Goal: Information Seeking & Learning: Learn about a topic

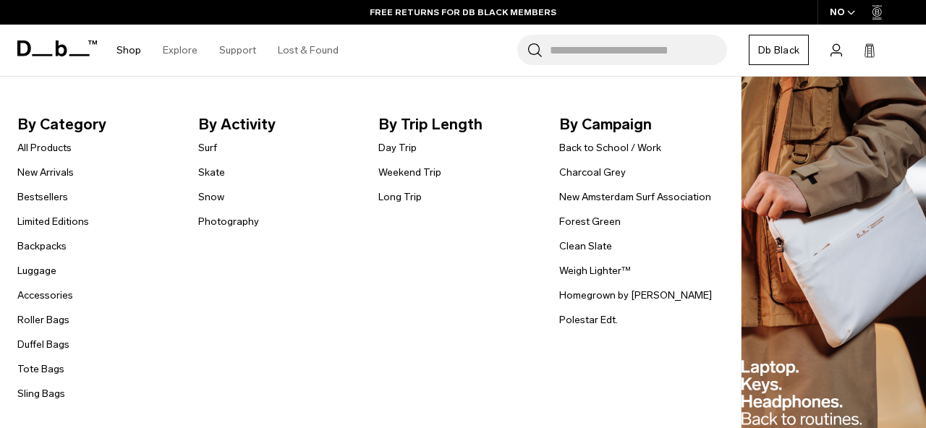
click at [139, 50] on link "Shop" at bounding box center [129, 50] width 25 height 51
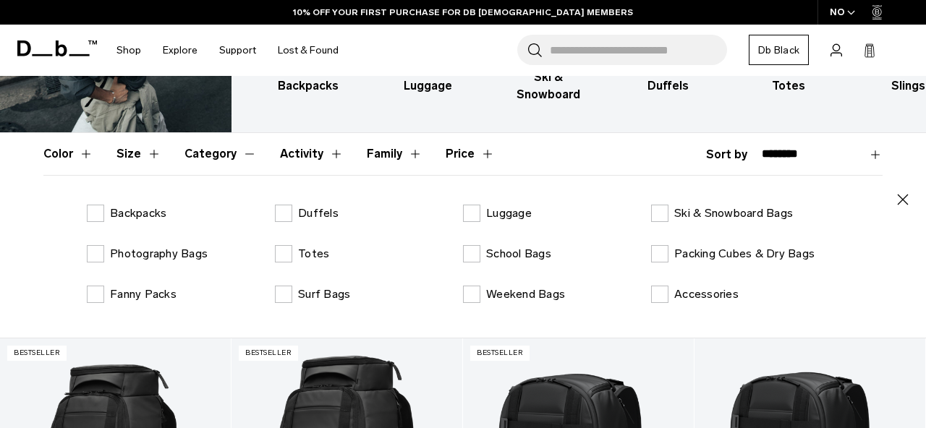
scroll to position [180, 0]
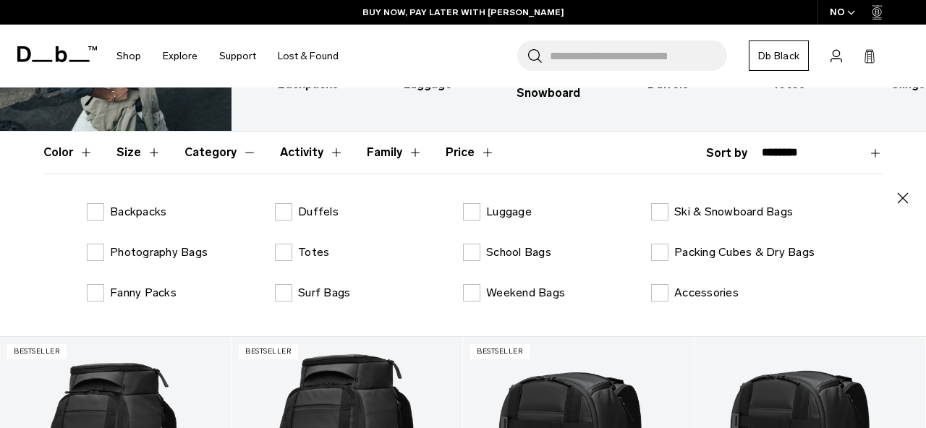
click at [439, 69] on div "Search for Bags, Luggage... Search Close Trending Products All Products Hugger …" at bounding box center [632, 56] width 565 height 63
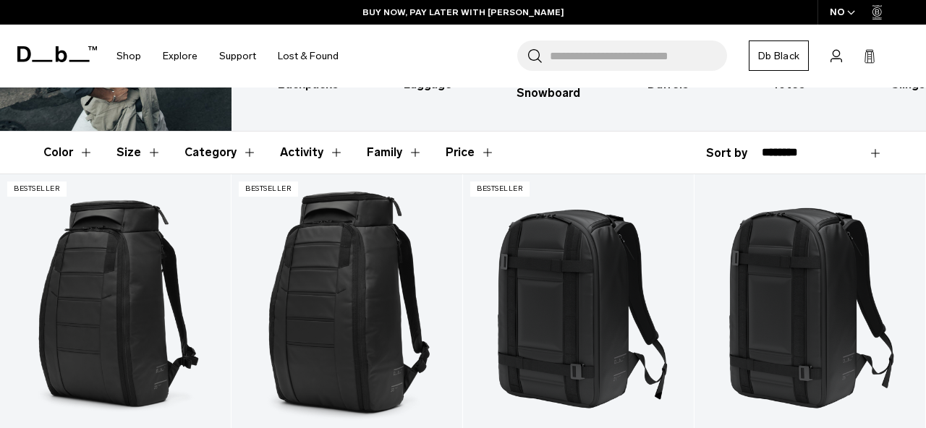
click at [219, 137] on button "Category" at bounding box center [221, 153] width 72 height 42
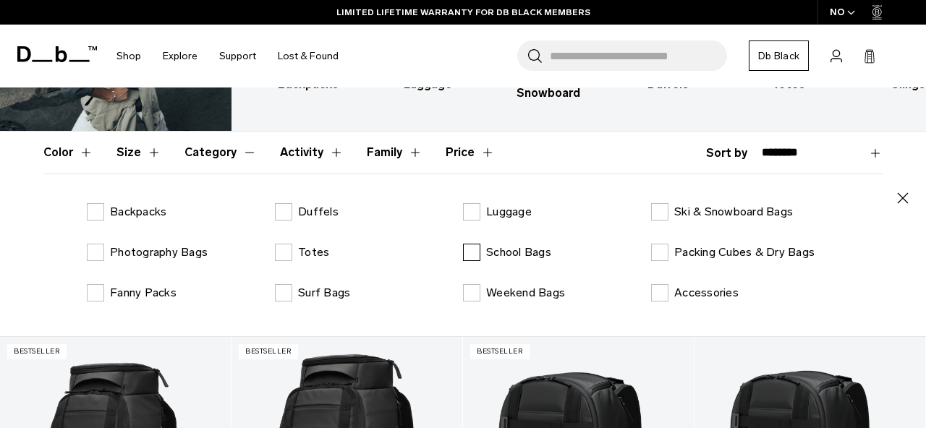
click at [491, 244] on p "School Bags" at bounding box center [518, 252] width 65 height 17
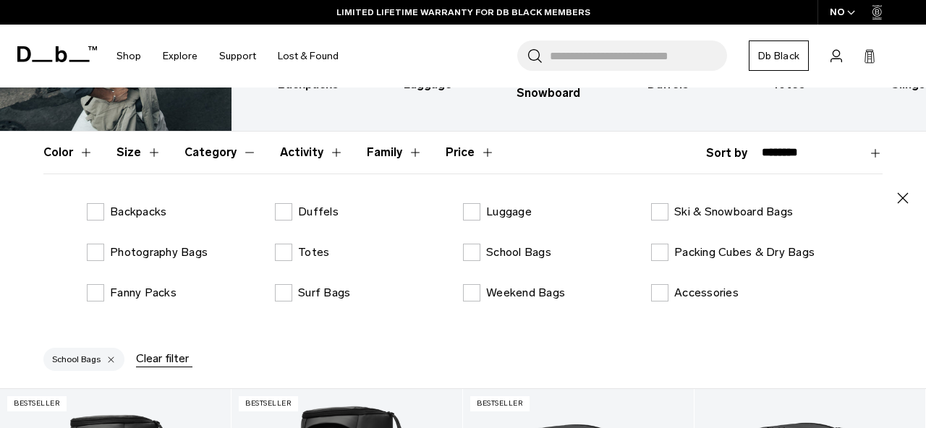
click at [607, 132] on header "Color Size Category Activity Family Price" at bounding box center [462, 153] width 839 height 42
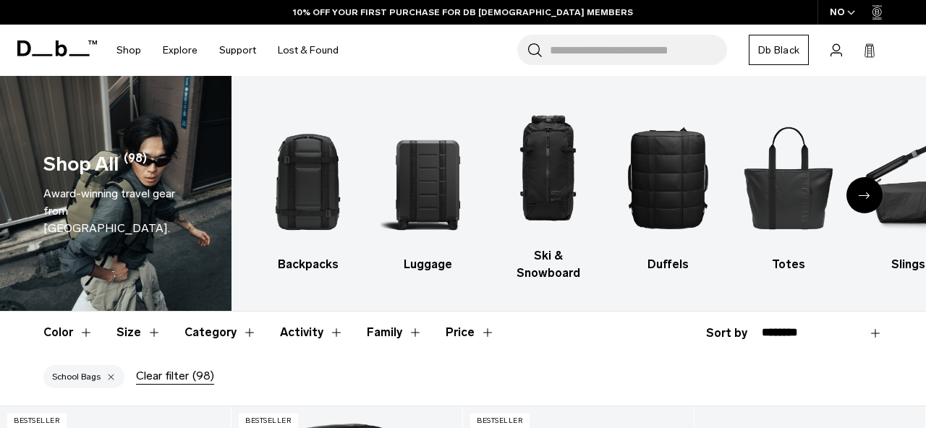
click at [110, 371] on div at bounding box center [110, 377] width 9 height 13
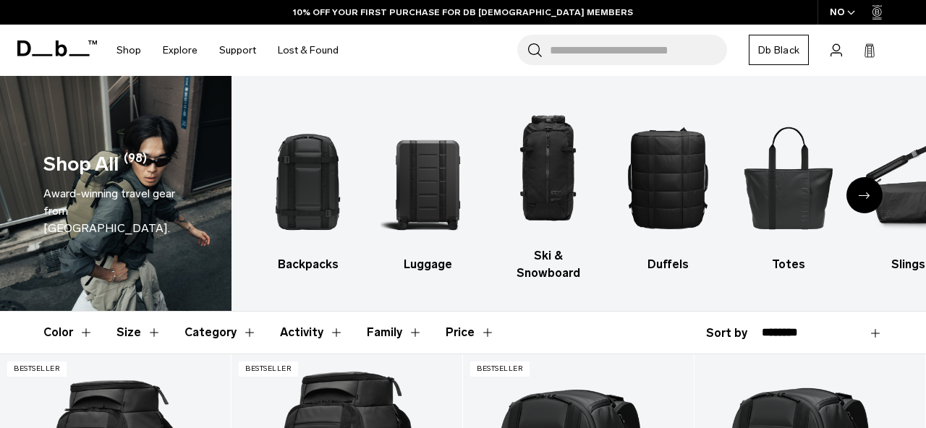
click at [211, 312] on button "Category" at bounding box center [221, 333] width 72 height 42
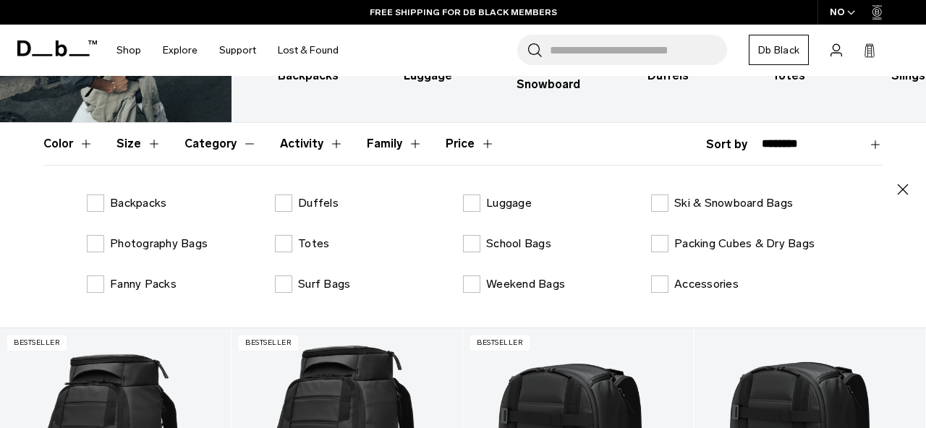
scroll to position [190, 0]
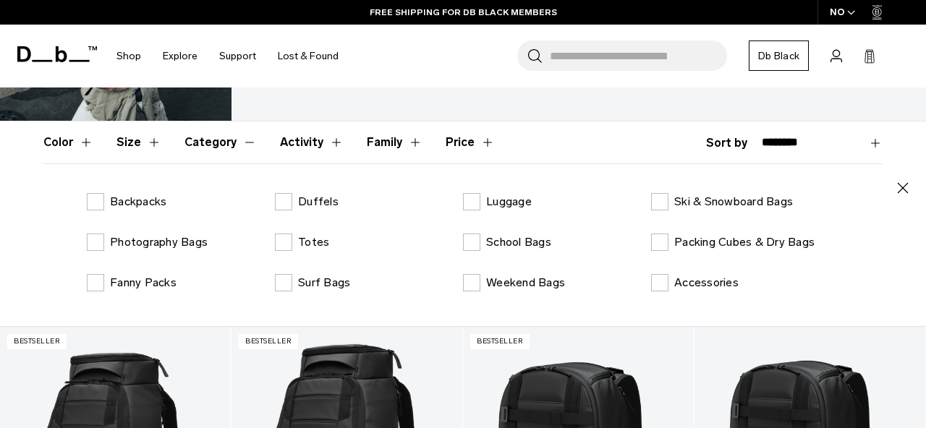
click at [242, 124] on button "Category" at bounding box center [221, 143] width 72 height 42
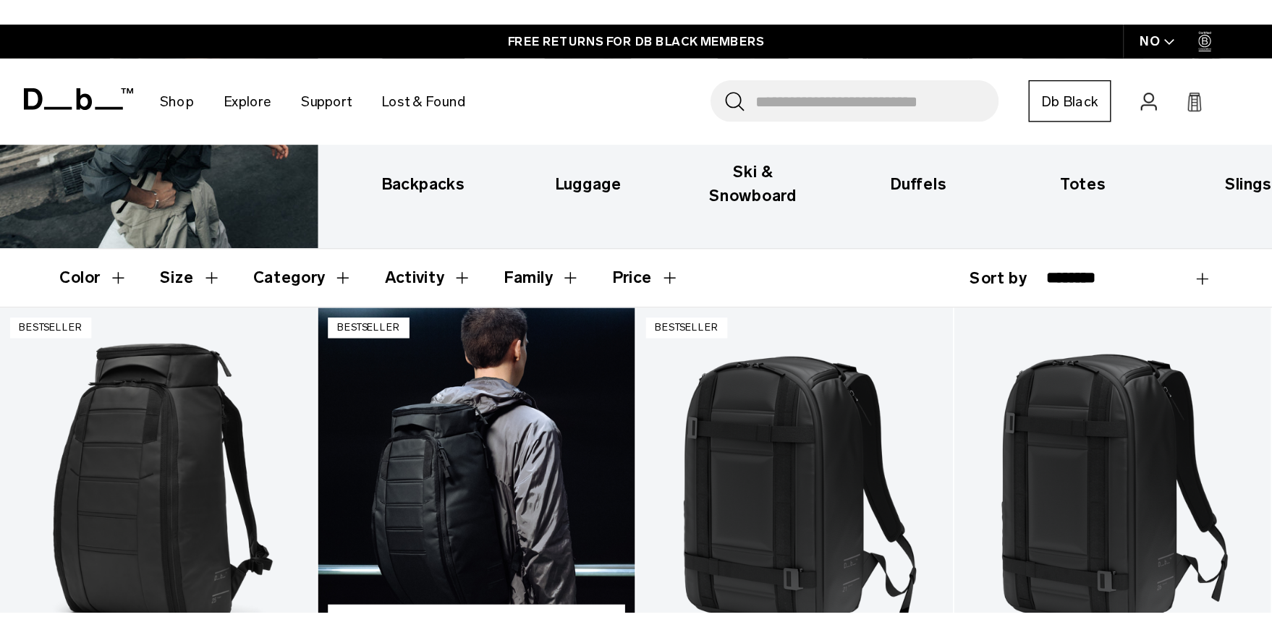
scroll to position [0, 0]
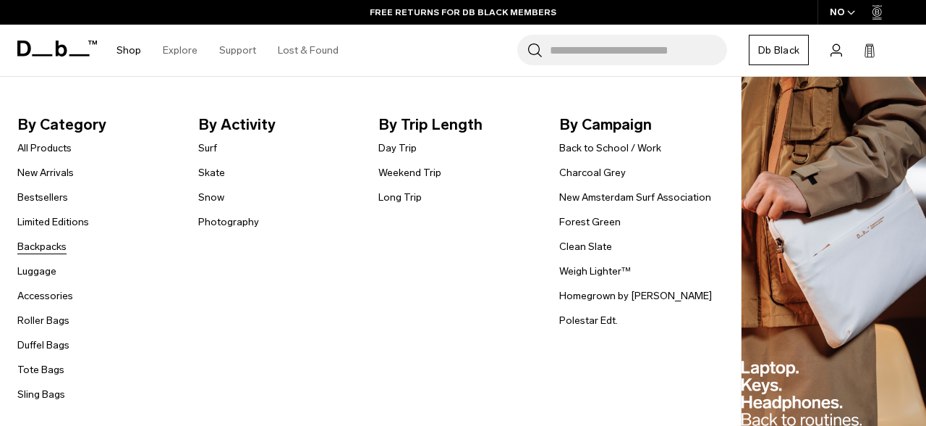
click at [54, 245] on link "Backpacks" at bounding box center [41, 246] width 49 height 15
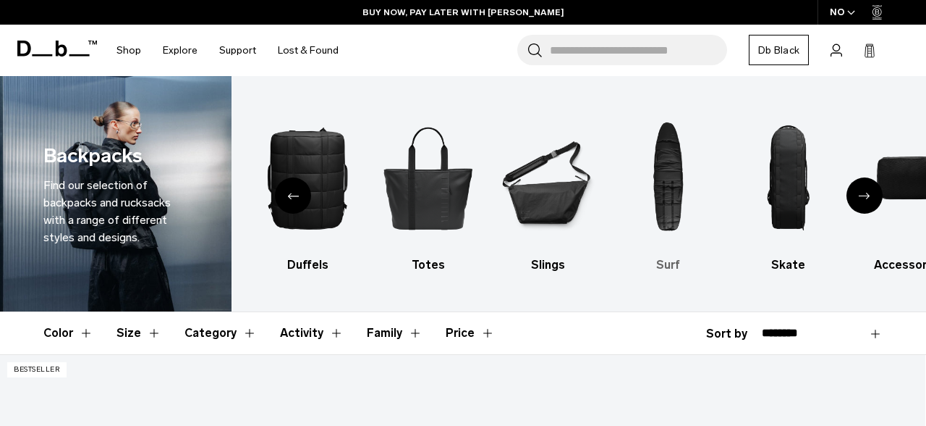
click at [651, 163] on img "7 / 10" at bounding box center [668, 177] width 95 height 143
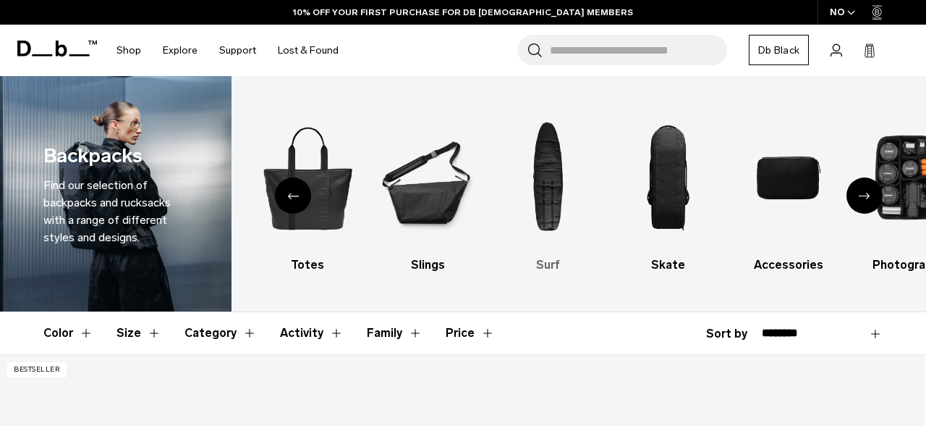
click at [543, 179] on img "7 / 10" at bounding box center [548, 177] width 95 height 143
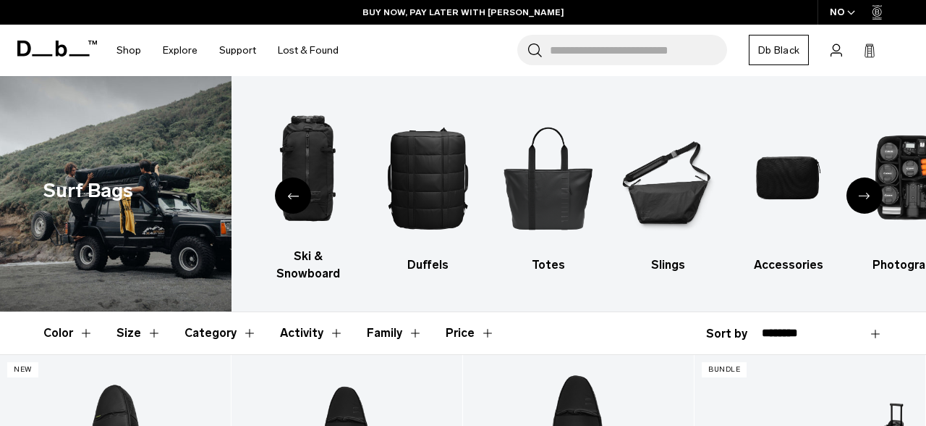
click at [235, 314] on button "Category" at bounding box center [221, 333] width 72 height 42
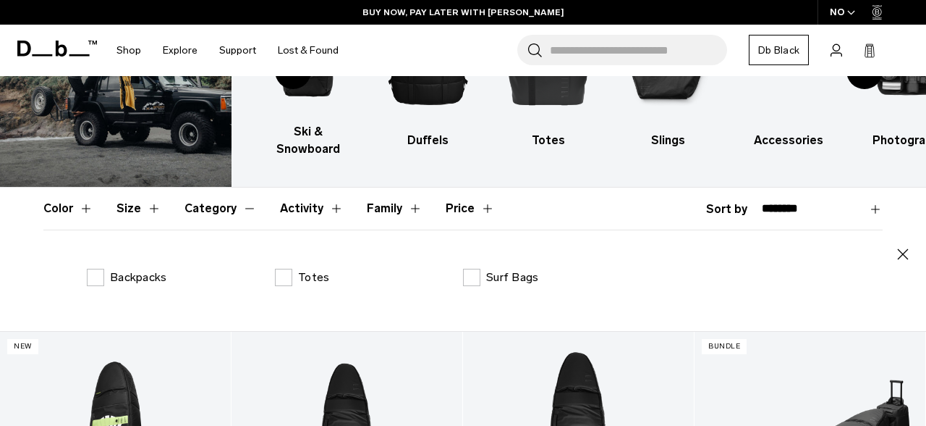
scroll to position [103, 0]
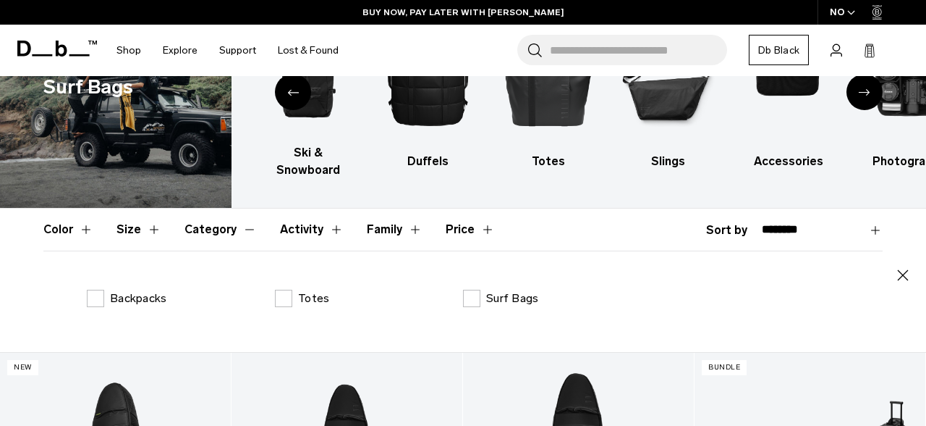
click at [219, 210] on button "Category" at bounding box center [221, 229] width 72 height 42
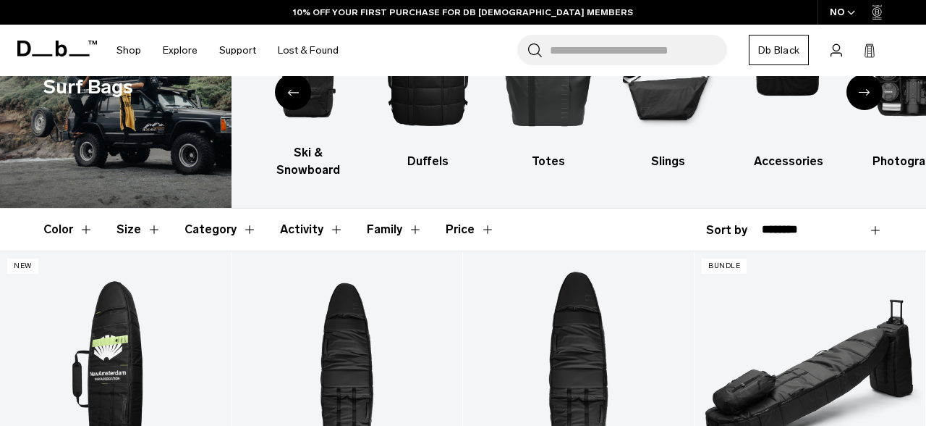
scroll to position [0, 0]
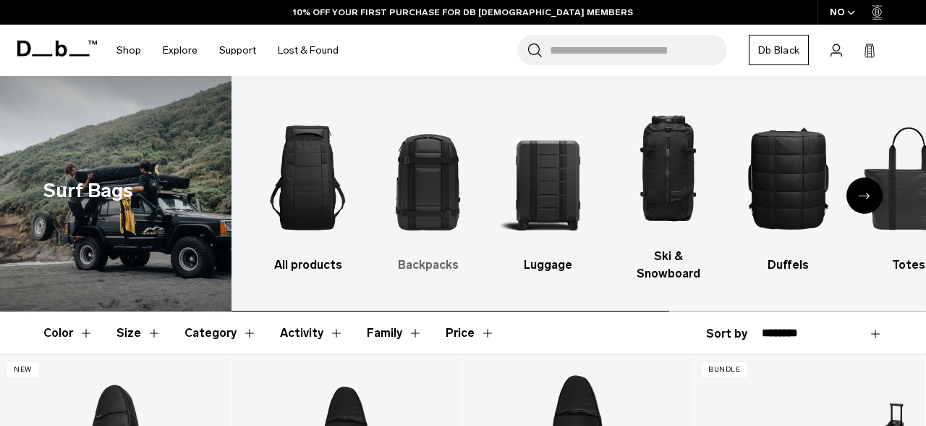
click at [428, 171] on img "2 / 9" at bounding box center [428, 177] width 95 height 143
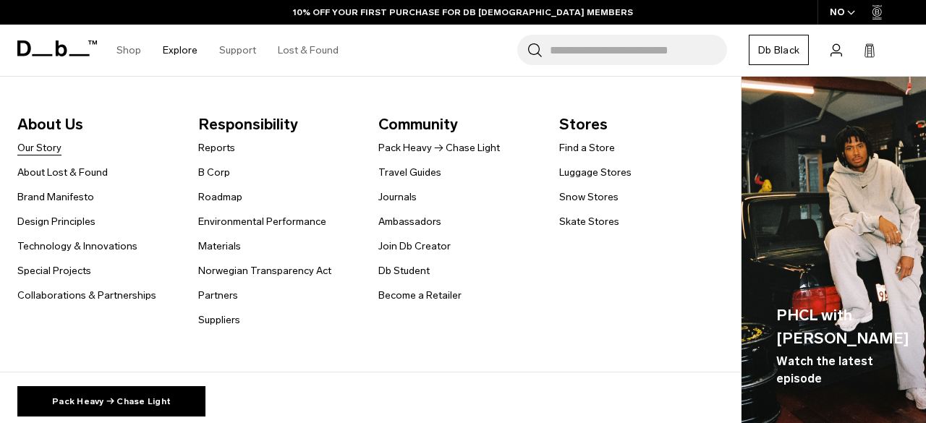
click at [47, 148] on link "Our Story" at bounding box center [39, 147] width 44 height 15
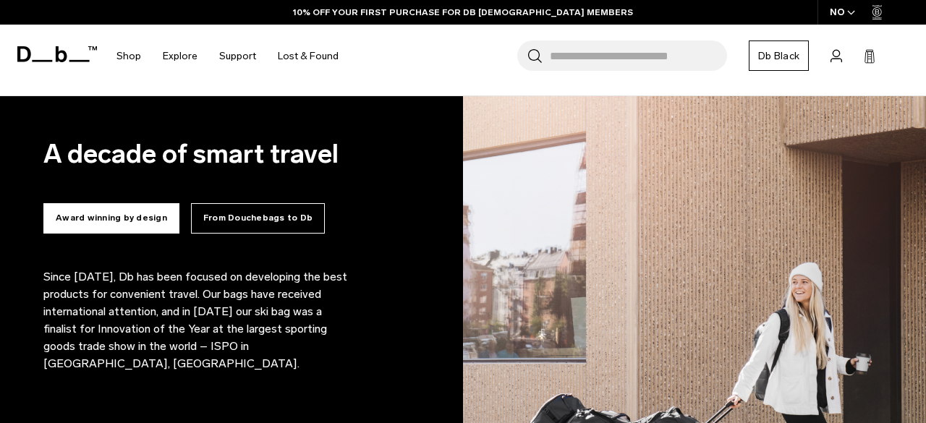
scroll to position [784, 0]
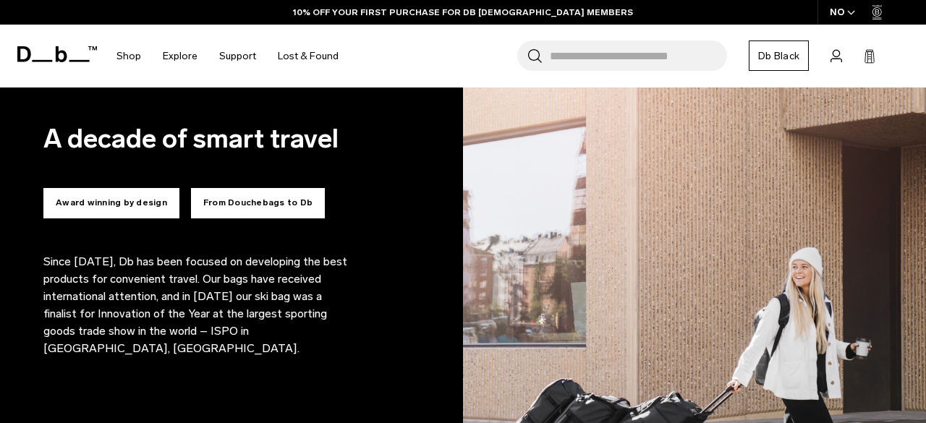
click at [275, 206] on button "From Douchebags to Db" at bounding box center [258, 203] width 134 height 30
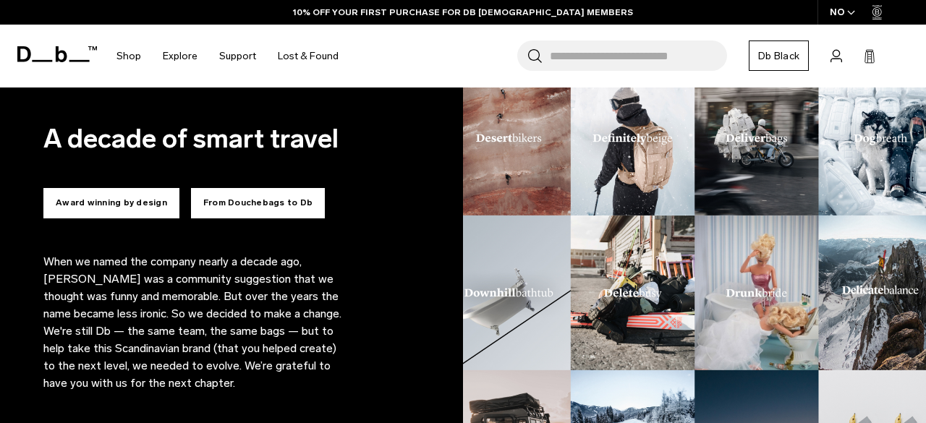
click at [130, 204] on button "Award winning by design" at bounding box center [111, 203] width 136 height 30
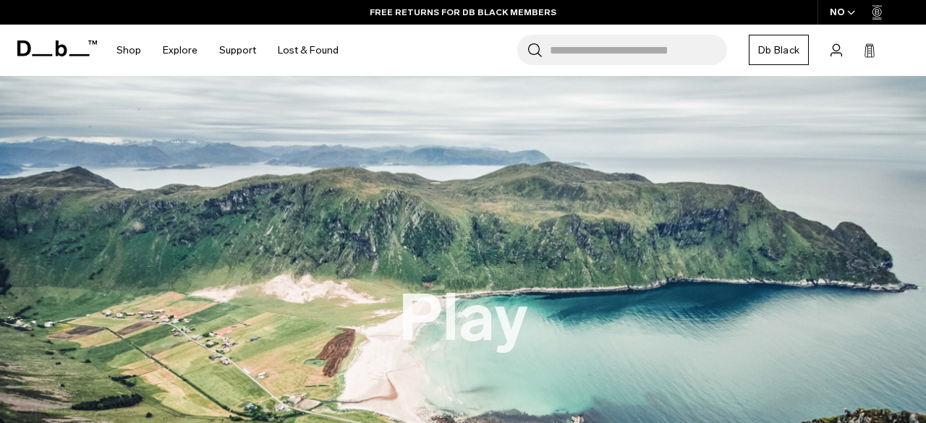
scroll to position [0, 0]
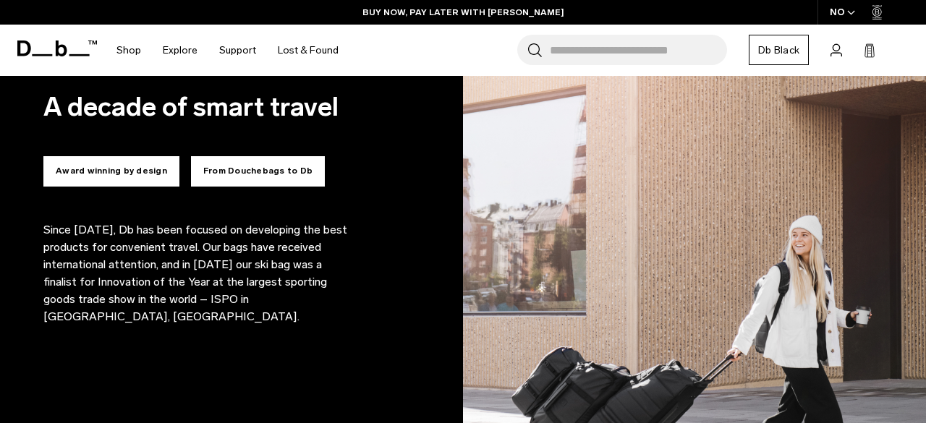
click at [287, 171] on button "From Douchebags to Db" at bounding box center [258, 171] width 134 height 30
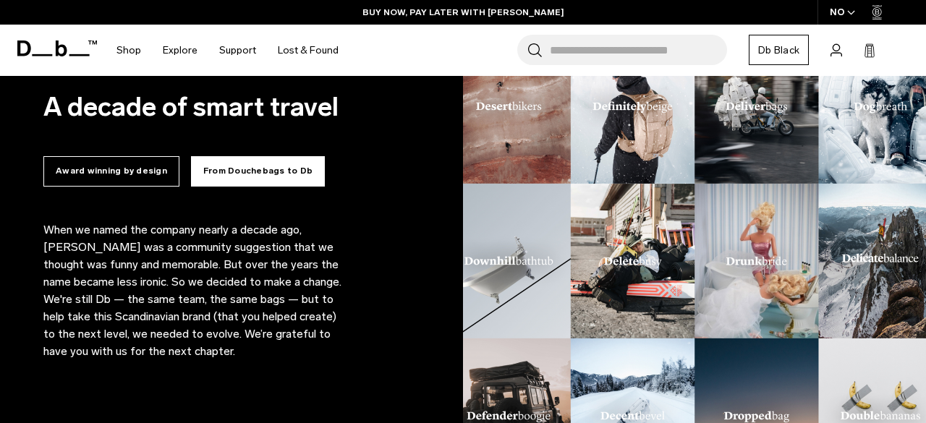
scroll to position [816, 0]
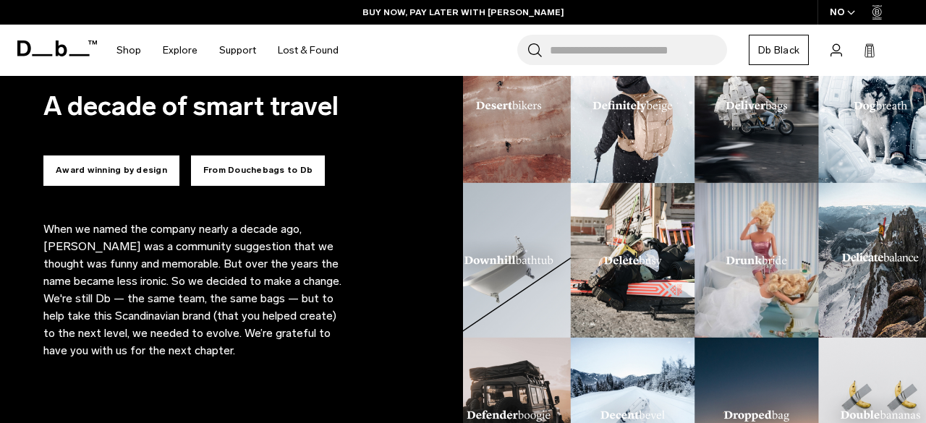
click at [122, 179] on button "Award winning by design" at bounding box center [111, 171] width 136 height 30
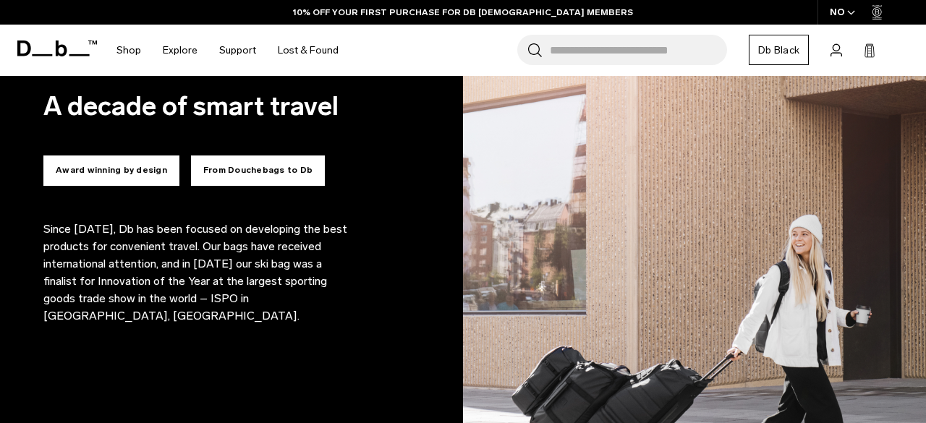
click at [257, 179] on button "From Douchebags to Db" at bounding box center [258, 171] width 134 height 30
click at [252, 163] on button "From Douchebags to Db" at bounding box center [258, 171] width 134 height 30
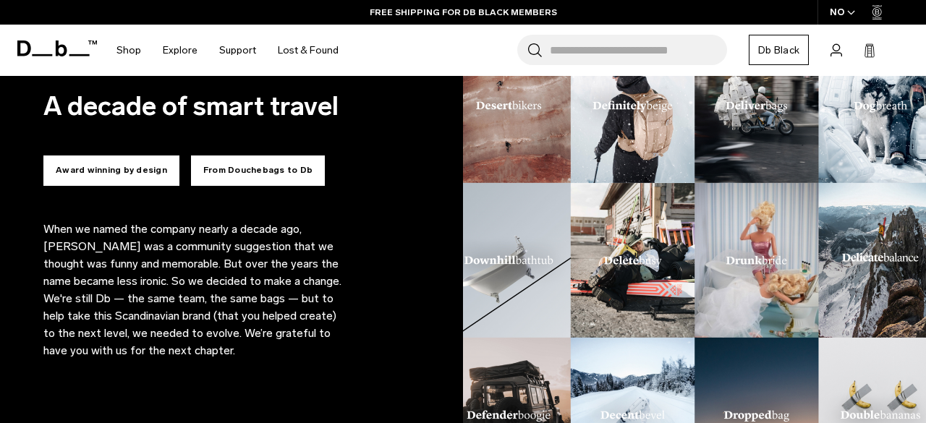
click at [121, 174] on button "Award winning by design" at bounding box center [111, 171] width 136 height 30
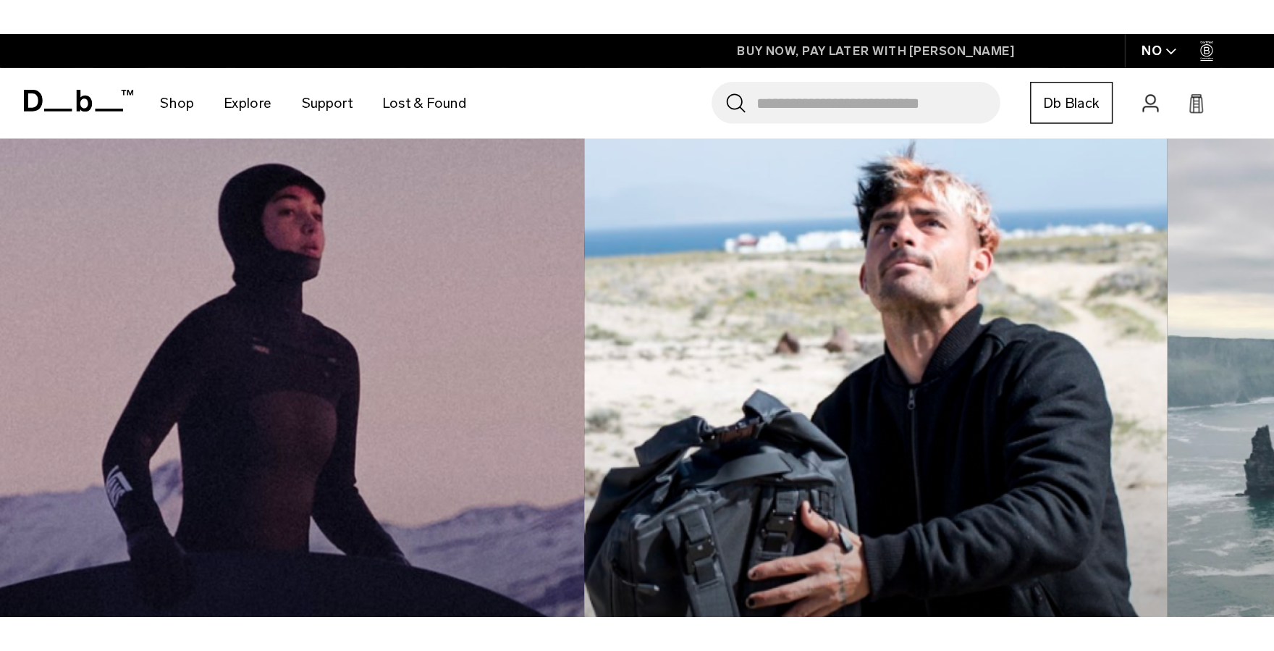
scroll to position [5996, 0]
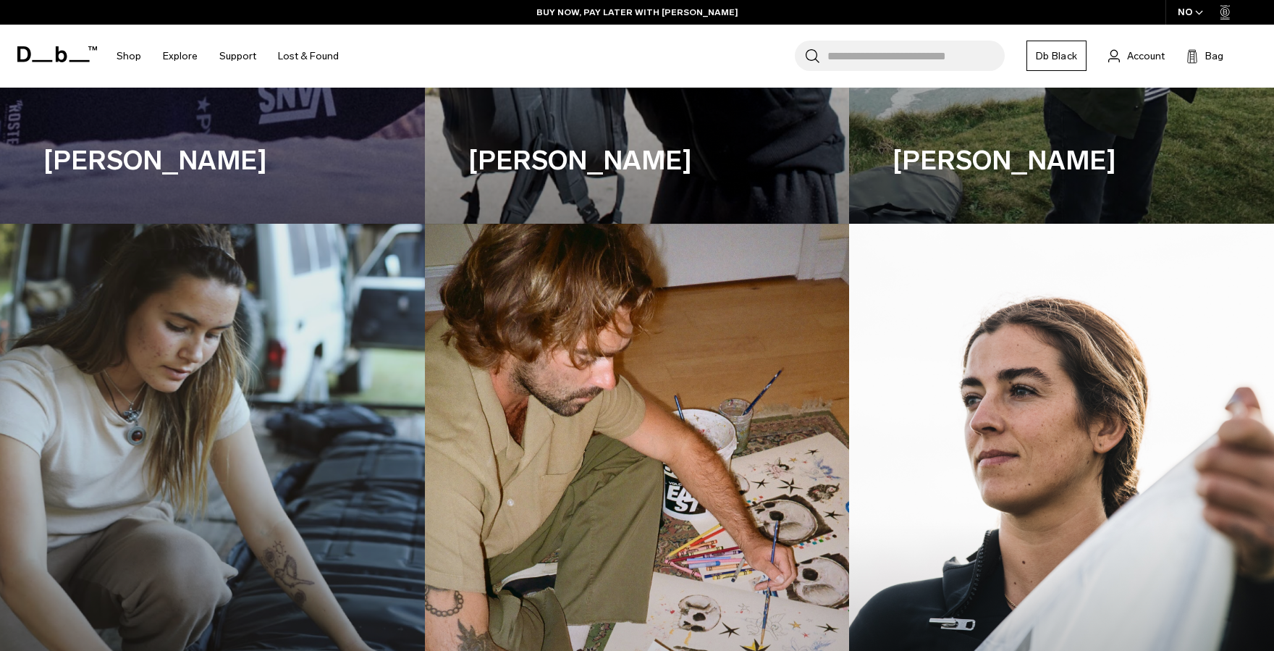
click at [68, 58] on icon at bounding box center [57, 54] width 80 height 16
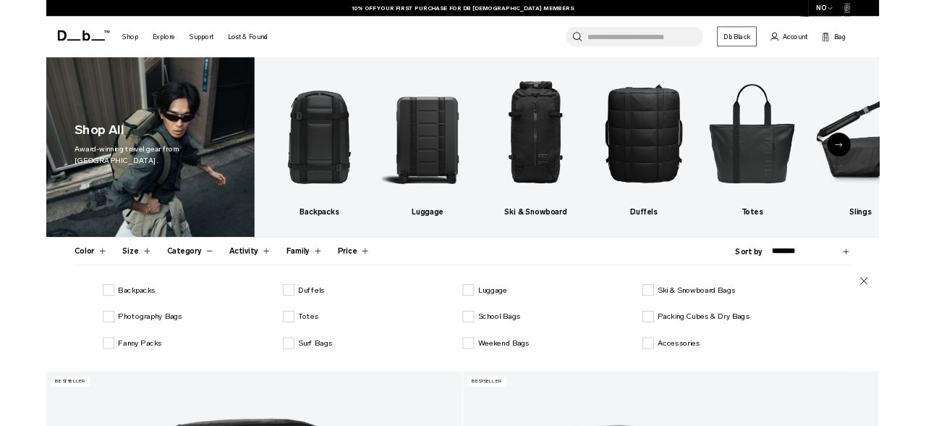
scroll to position [98, 0]
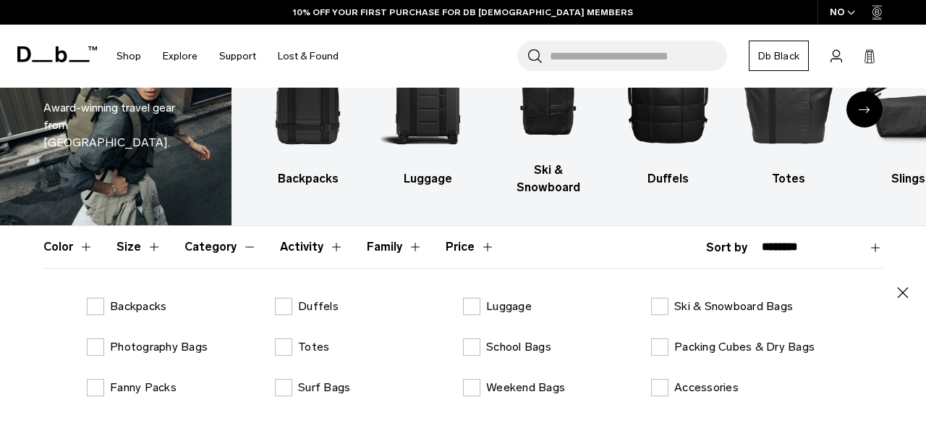
click at [906, 284] on icon "button" at bounding box center [902, 292] width 17 height 17
